Goal: Information Seeking & Learning: Learn about a topic

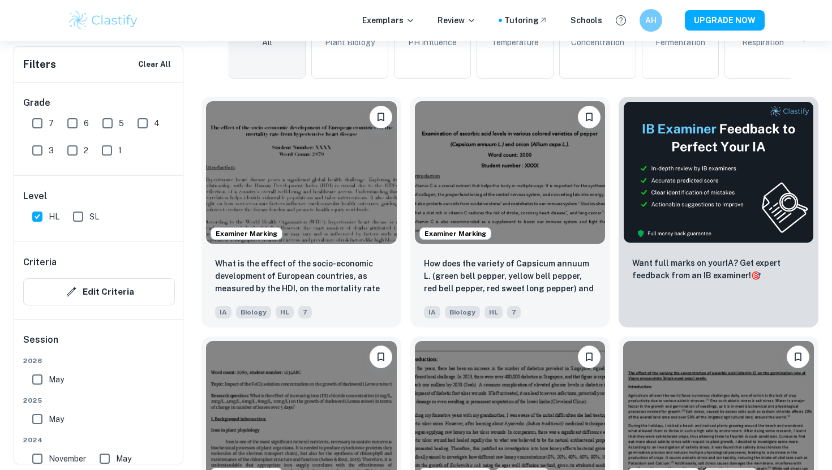
scroll to position [355, 0]
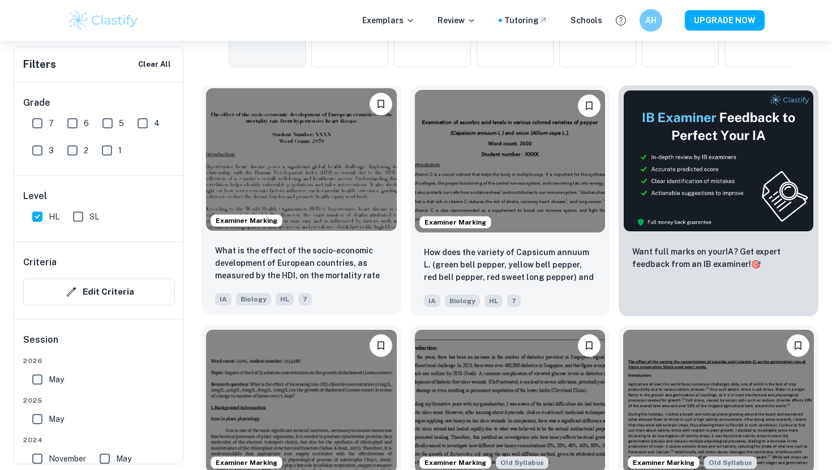
click at [269, 160] on img at bounding box center [301, 159] width 191 height 143
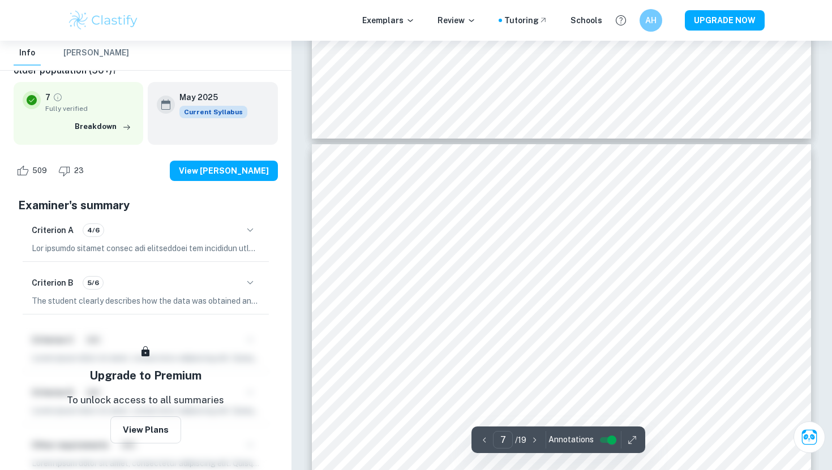
scroll to position [4186, 0]
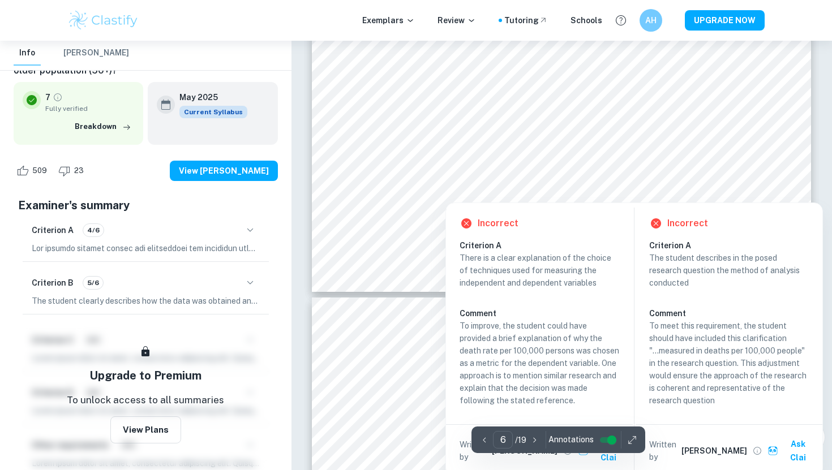
type input "7"
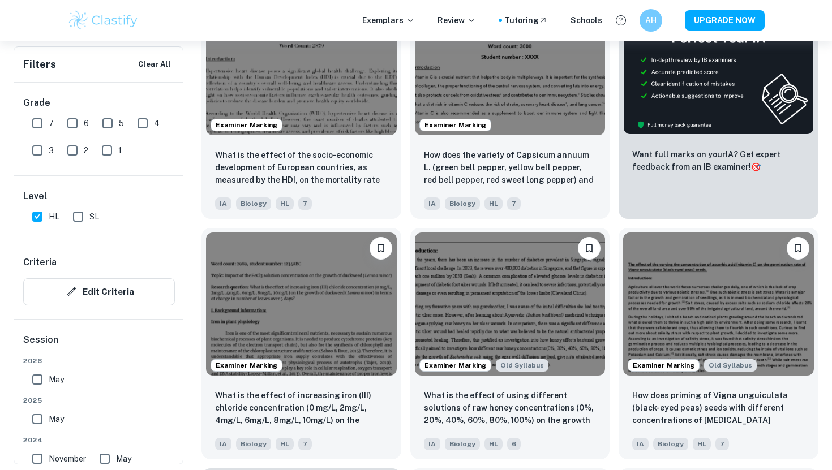
scroll to position [465, 0]
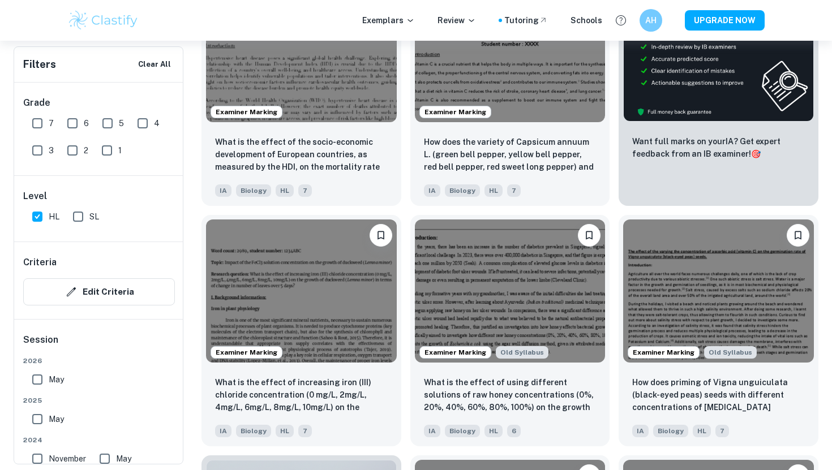
click at [157, 123] on span "4" at bounding box center [157, 123] width 6 height 12
click at [154, 123] on input "4" at bounding box center [142, 123] width 23 height 23
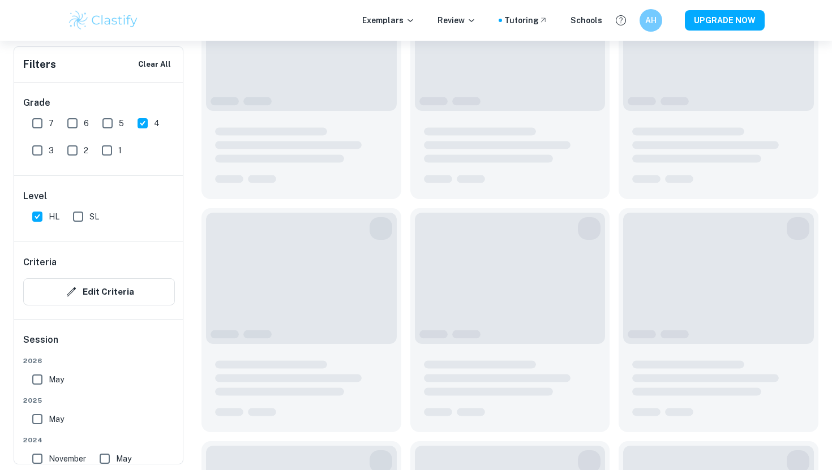
click at [146, 123] on input "4" at bounding box center [142, 123] width 23 height 23
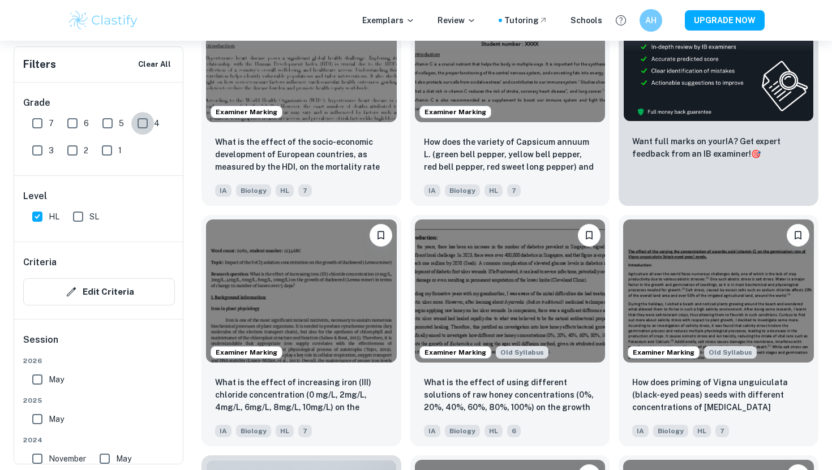
click at [146, 123] on input "4" at bounding box center [142, 123] width 23 height 23
checkbox input "true"
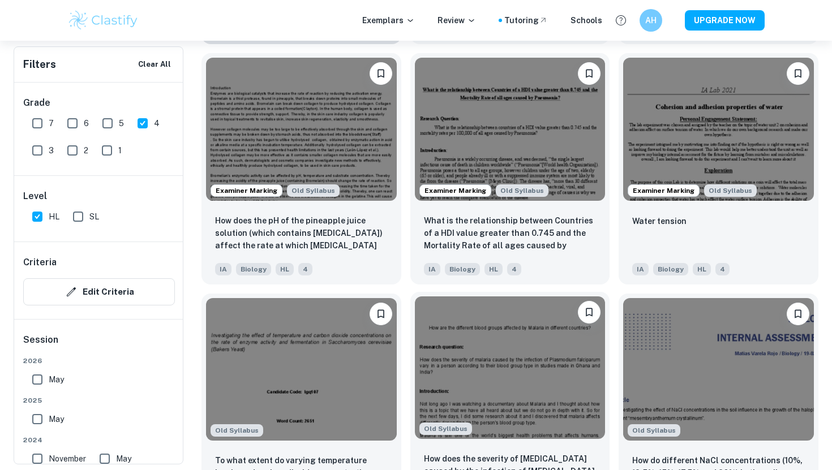
scroll to position [1009, 0]
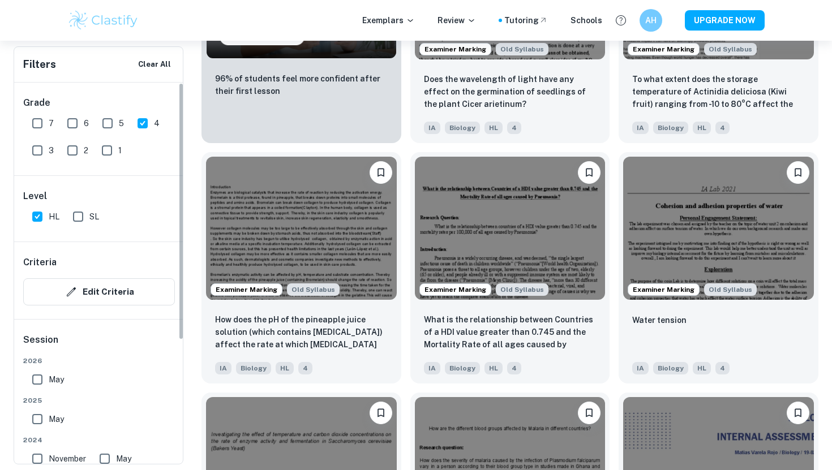
click at [79, 119] on input "6" at bounding box center [72, 123] width 23 height 23
checkbox input "true"
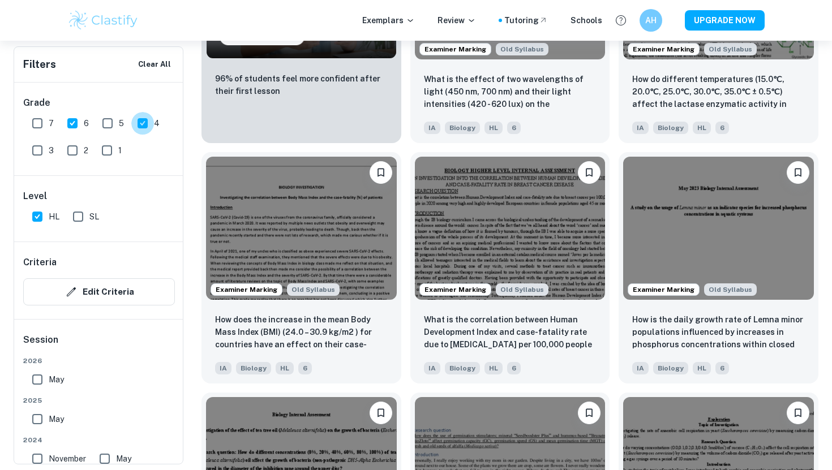
click at [138, 125] on input "4" at bounding box center [142, 123] width 23 height 23
checkbox input "false"
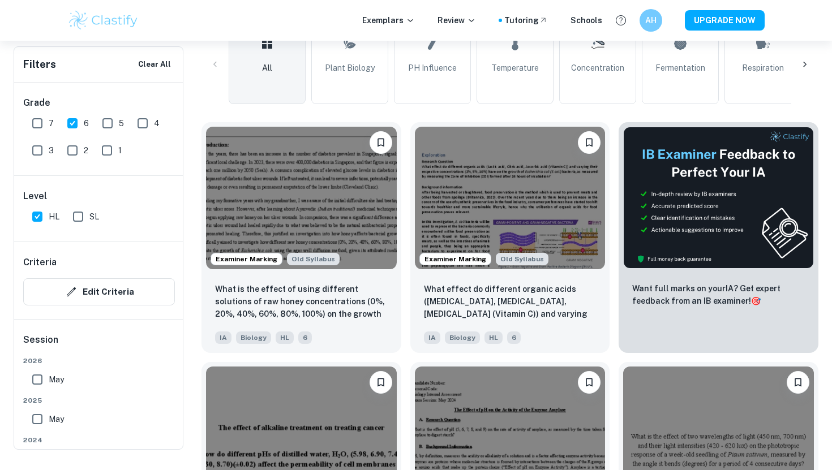
scroll to position [354, 0]
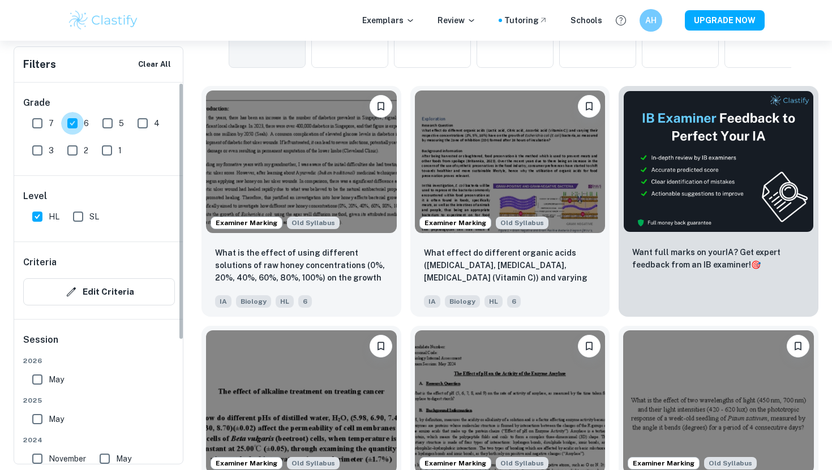
click at [71, 115] on input "6" at bounding box center [72, 123] width 23 height 23
checkbox input "false"
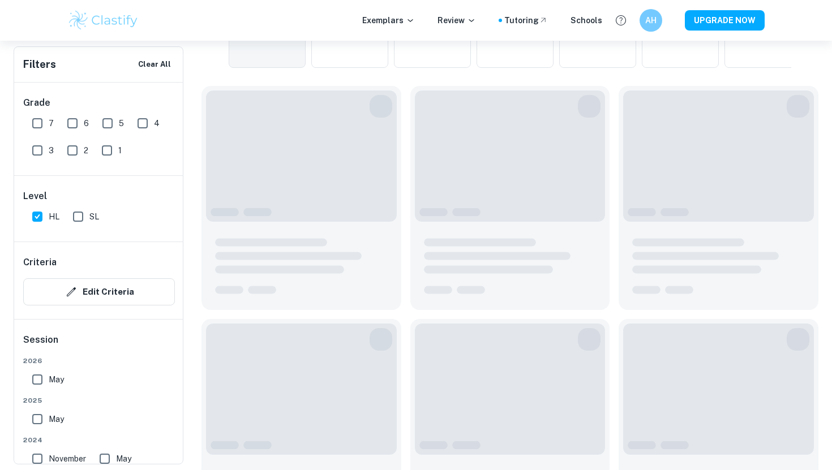
click at [25, 127] on div "Grade 7 6 5 4 3 2 1" at bounding box center [99, 129] width 170 height 93
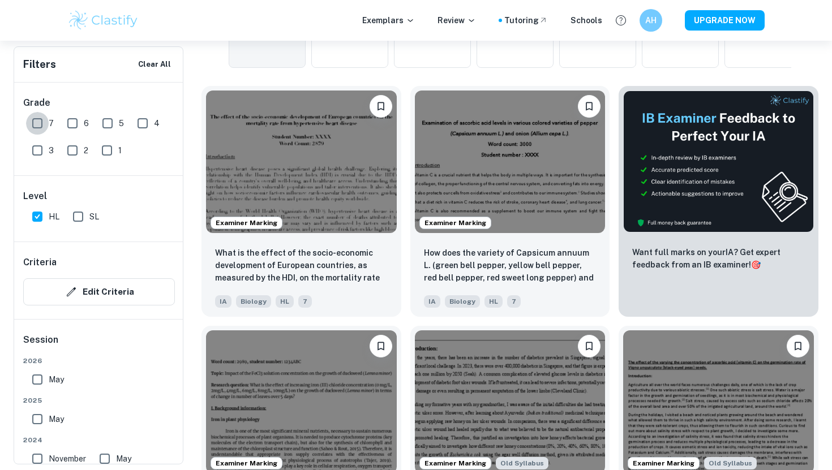
click at [42, 123] on input "7" at bounding box center [37, 123] width 23 height 23
checkbox input "true"
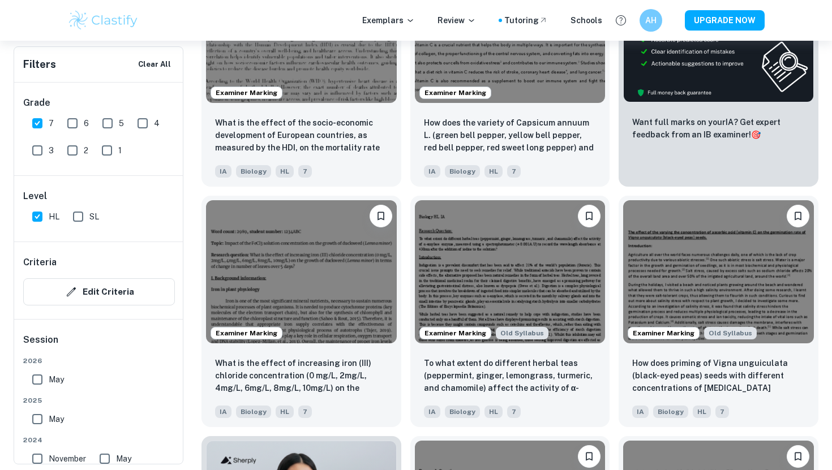
scroll to position [487, 0]
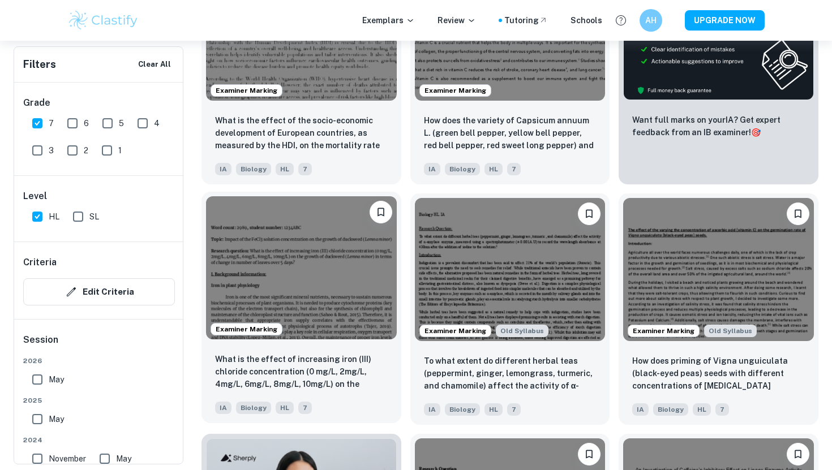
click at [325, 279] on img at bounding box center [301, 267] width 191 height 143
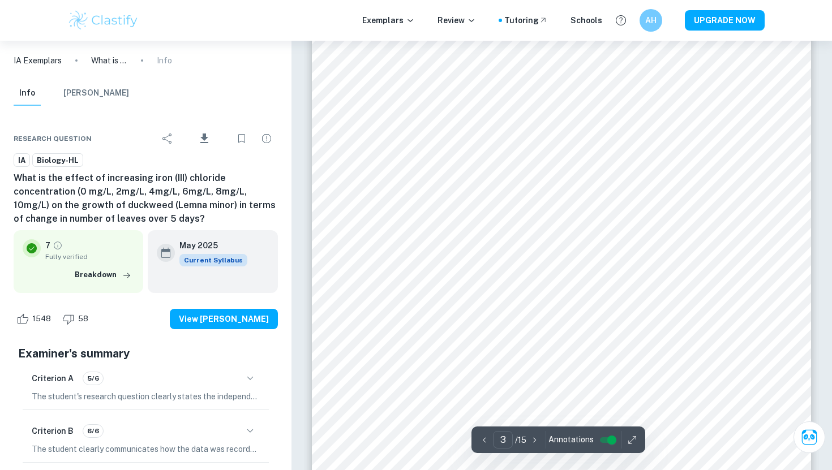
scroll to position [1686, 0]
type input "4"
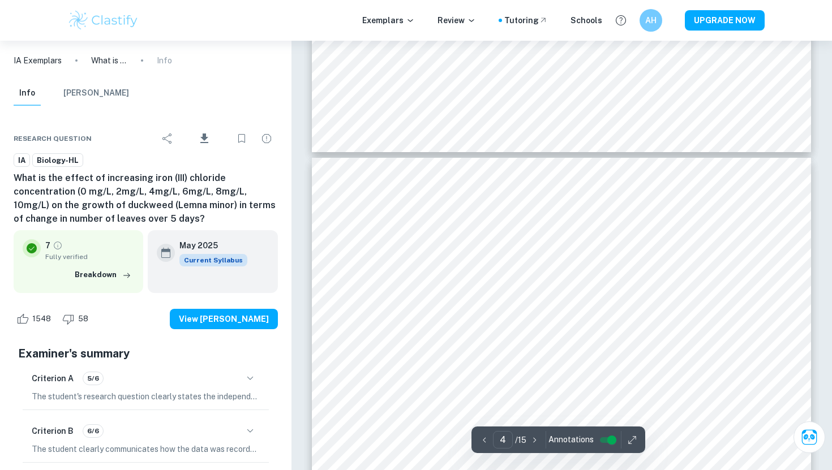
scroll to position [2192, 0]
